Goal: Task Accomplishment & Management: Manage account settings

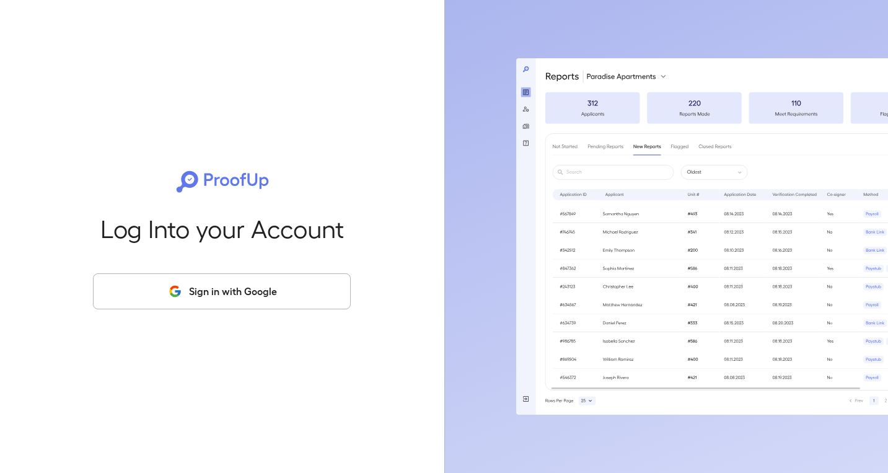
click at [247, 291] on button "Sign in with Google" at bounding box center [222, 291] width 258 height 36
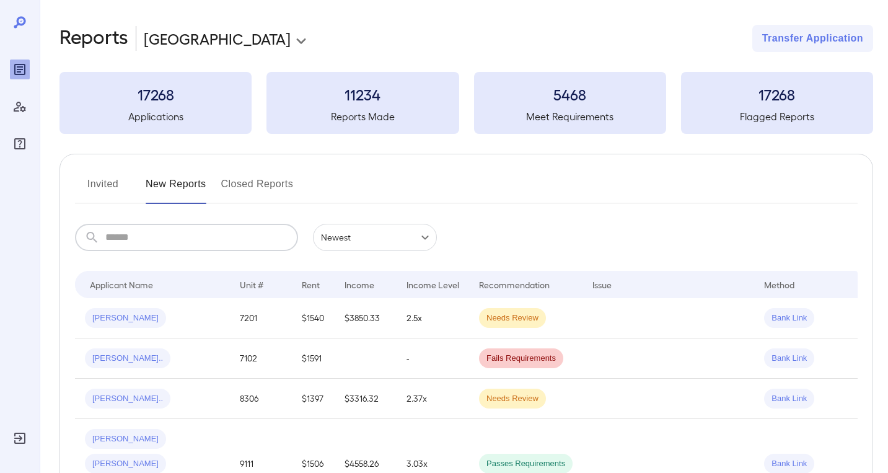
click at [187, 239] on input "text" at bounding box center [201, 237] width 193 height 27
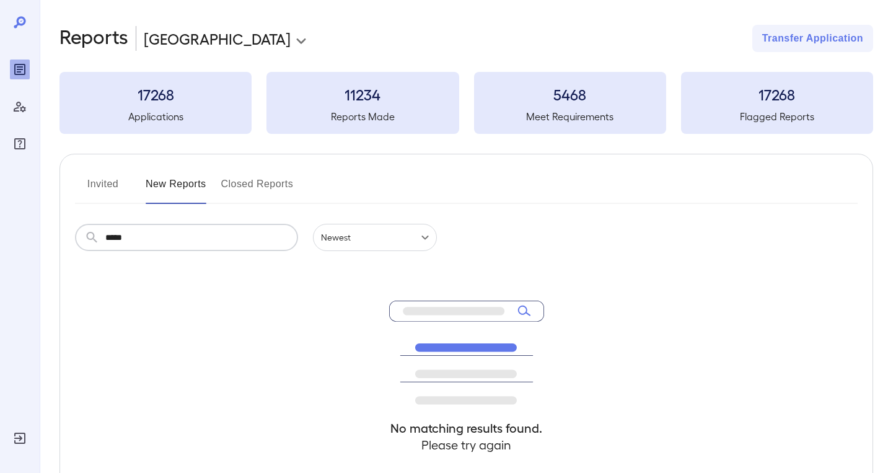
drag, startPoint x: 183, startPoint y: 237, endPoint x: 50, endPoint y: 243, distance: 134.0
click at [50, 243] on div "**********" at bounding box center [464, 296] width 848 height 592
type input "*"
type input "****"
click at [248, 178] on button "Closed Reports" at bounding box center [257, 189] width 73 height 30
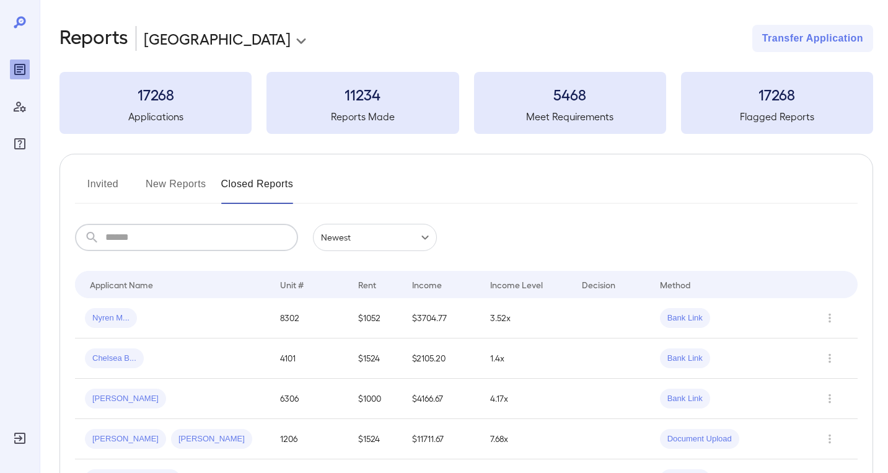
click at [175, 234] on input "text" at bounding box center [201, 237] width 193 height 27
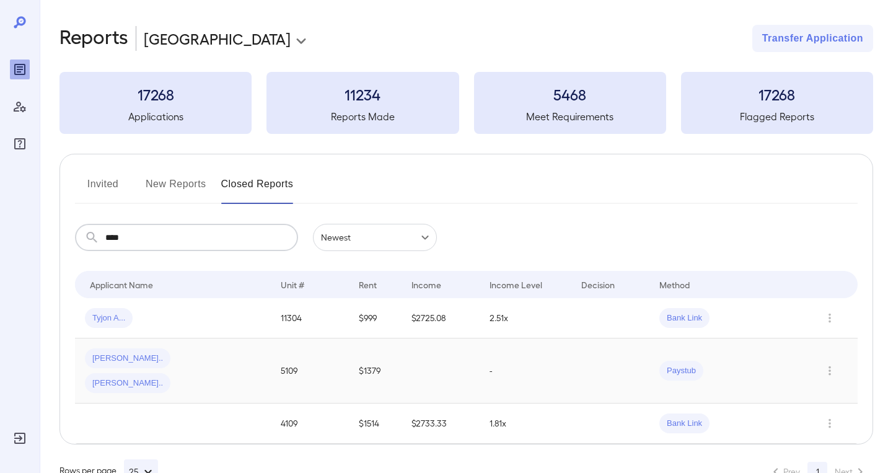
type input "****"
click at [213, 364] on div "[PERSON_NAME].. [PERSON_NAME]" at bounding box center [173, 370] width 176 height 45
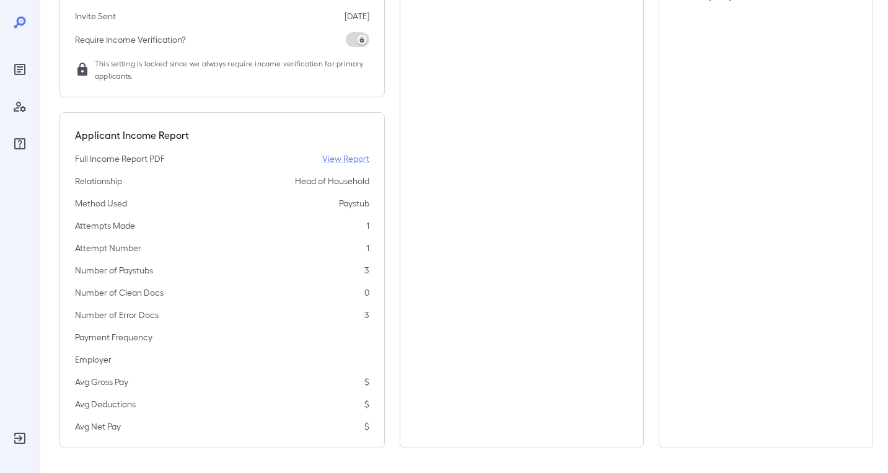
scroll to position [308, 0]
click at [348, 157] on p "View Report" at bounding box center [345, 158] width 47 height 12
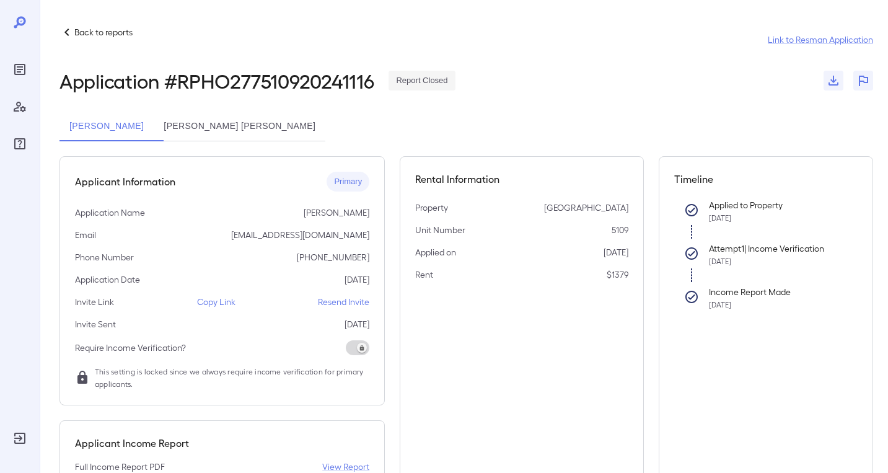
scroll to position [0, 0]
click at [223, 119] on button "[PERSON_NAME] [PERSON_NAME]" at bounding box center [240, 127] width 172 height 30
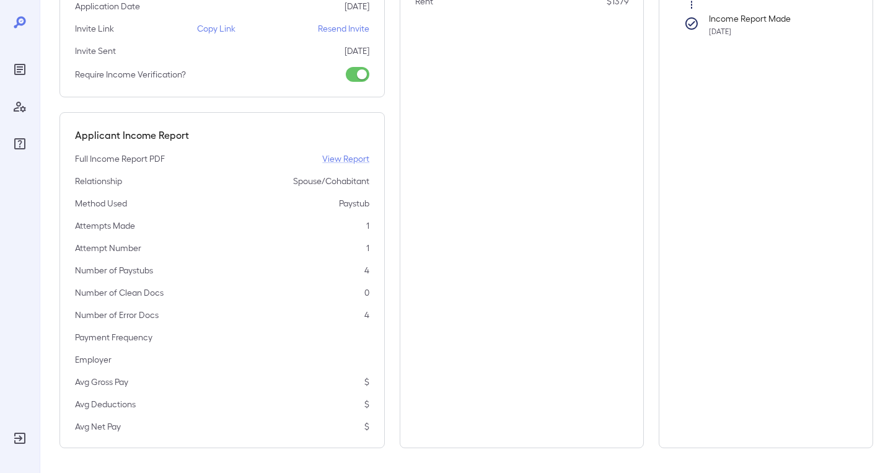
scroll to position [273, 0]
click at [356, 157] on p "View Report" at bounding box center [345, 158] width 47 height 12
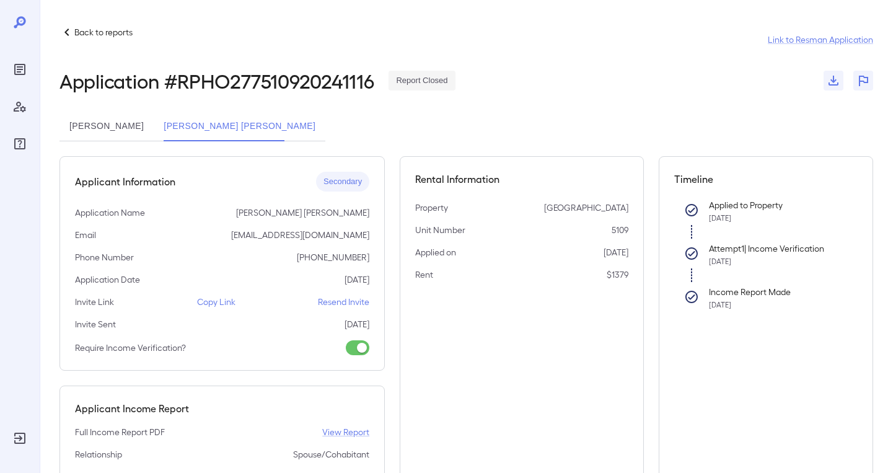
scroll to position [0, 0]
click at [83, 32] on p "Back to reports" at bounding box center [103, 32] width 58 height 12
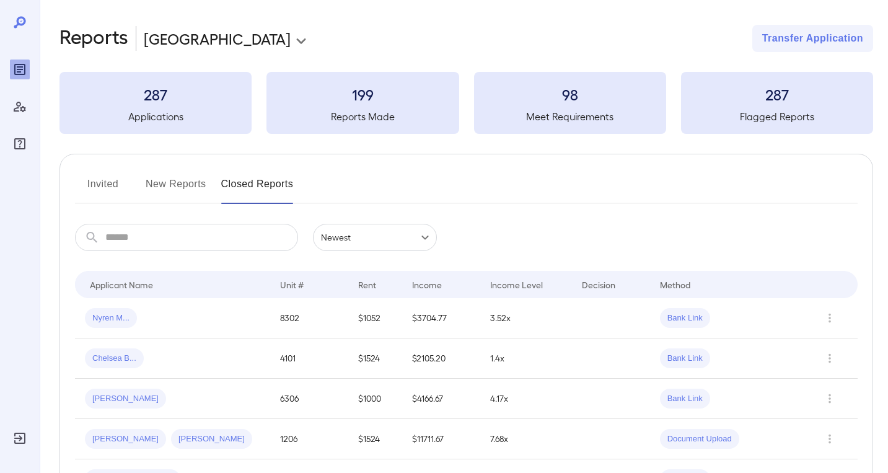
click at [172, 248] on input "text" at bounding box center [201, 237] width 193 height 27
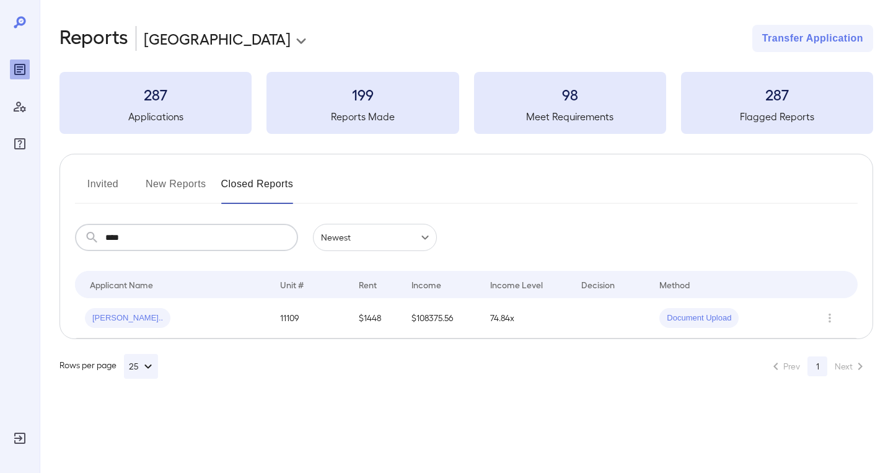
type input "****"
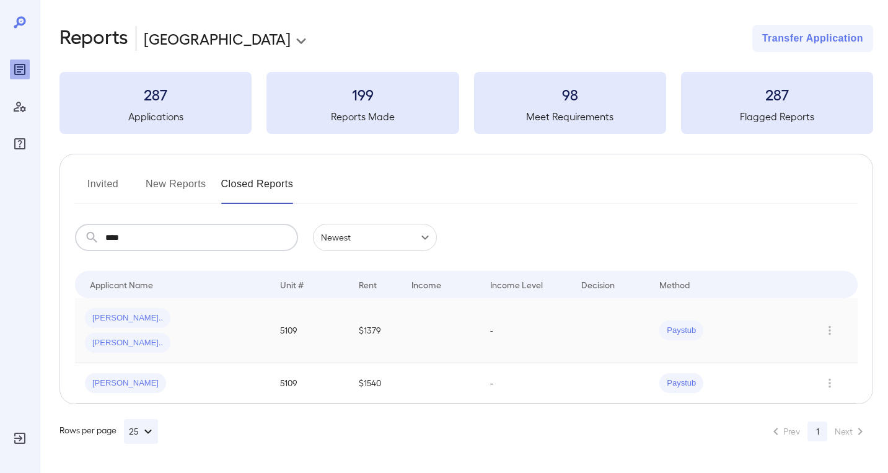
click at [248, 320] on div "[PERSON_NAME].. [PERSON_NAME]" at bounding box center [172, 330] width 175 height 45
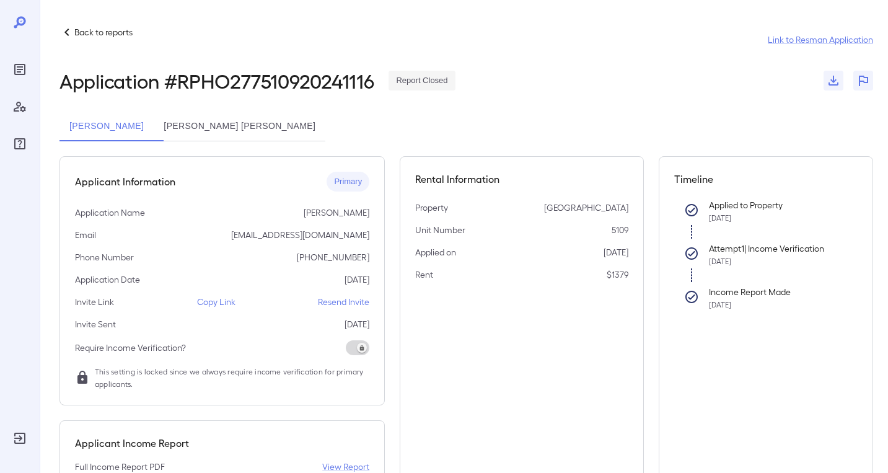
click at [345, 305] on p "Resend Invite" at bounding box center [343, 302] width 51 height 12
